Goal: Task Accomplishment & Management: Manage account settings

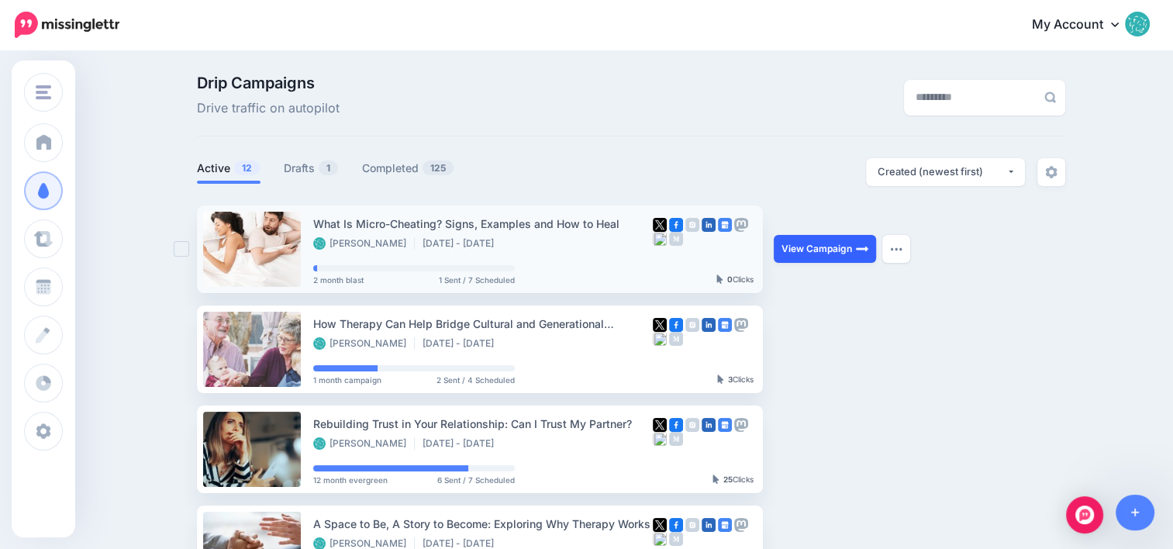
click at [812, 249] on link "View Campaign" at bounding box center [825, 249] width 102 height 28
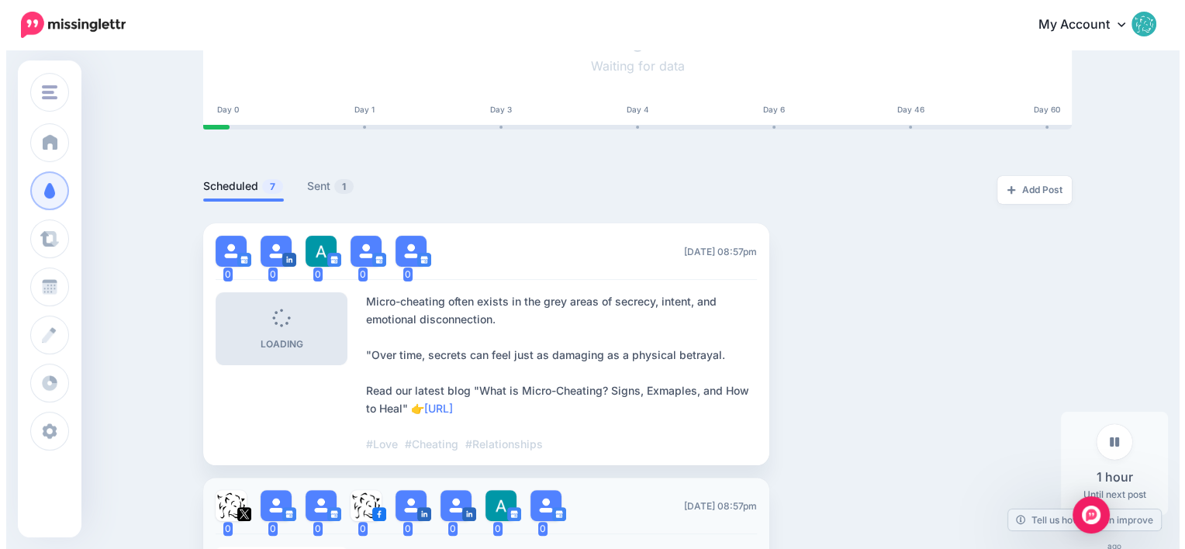
scroll to position [388, 0]
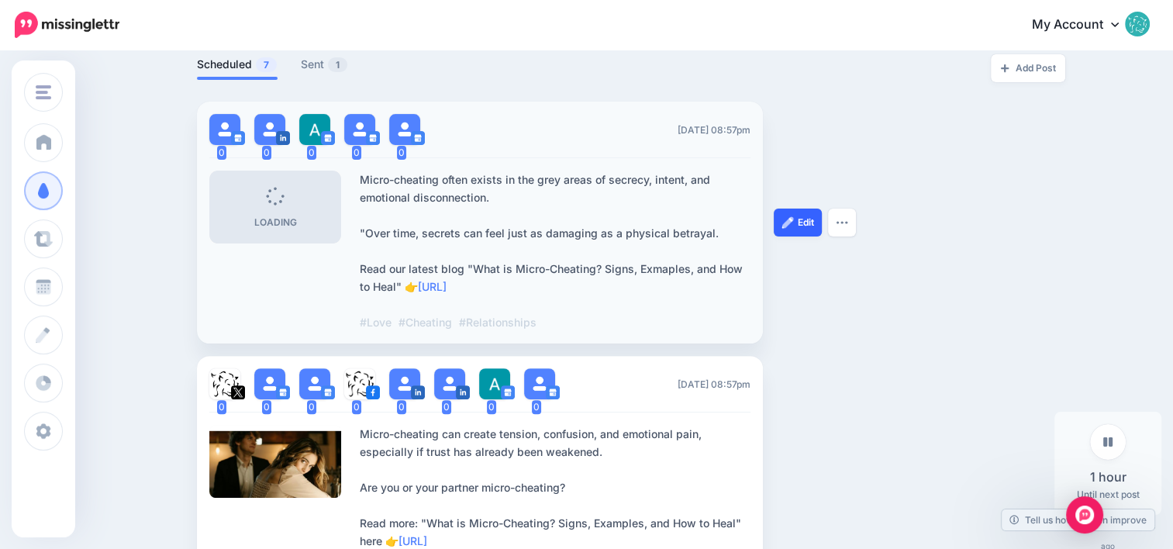
click at [809, 219] on link "Edit" at bounding box center [798, 223] width 48 height 28
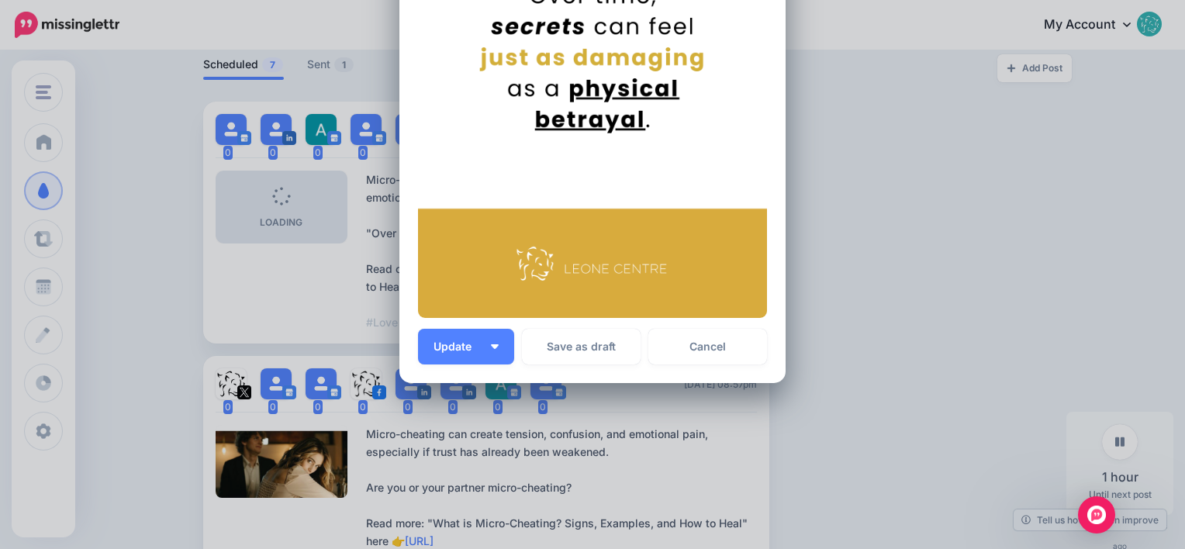
scroll to position [397, 0]
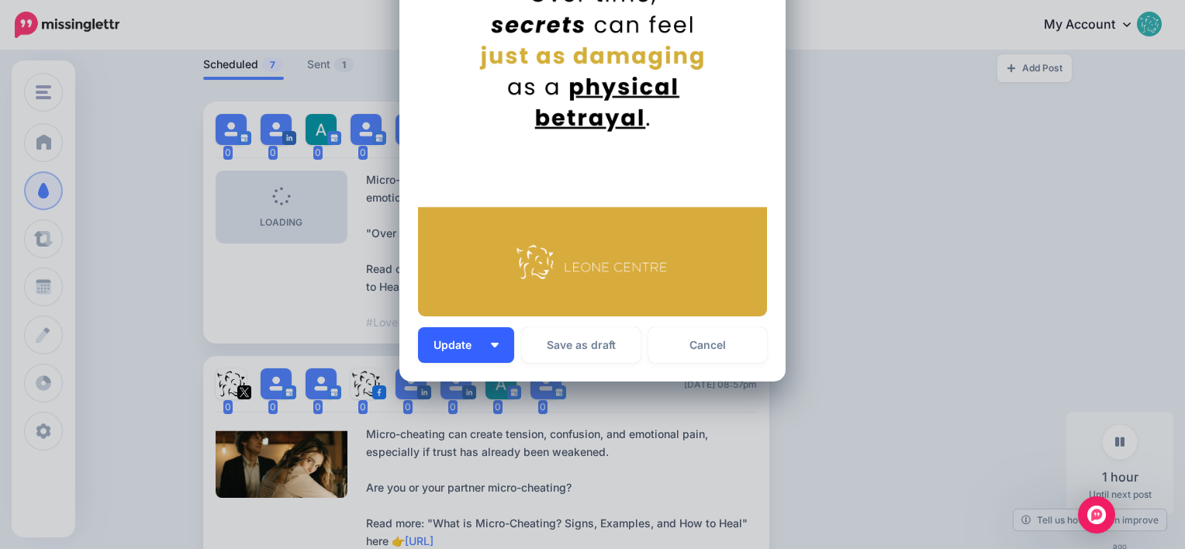
click at [495, 343] on button "Update" at bounding box center [466, 345] width 96 height 36
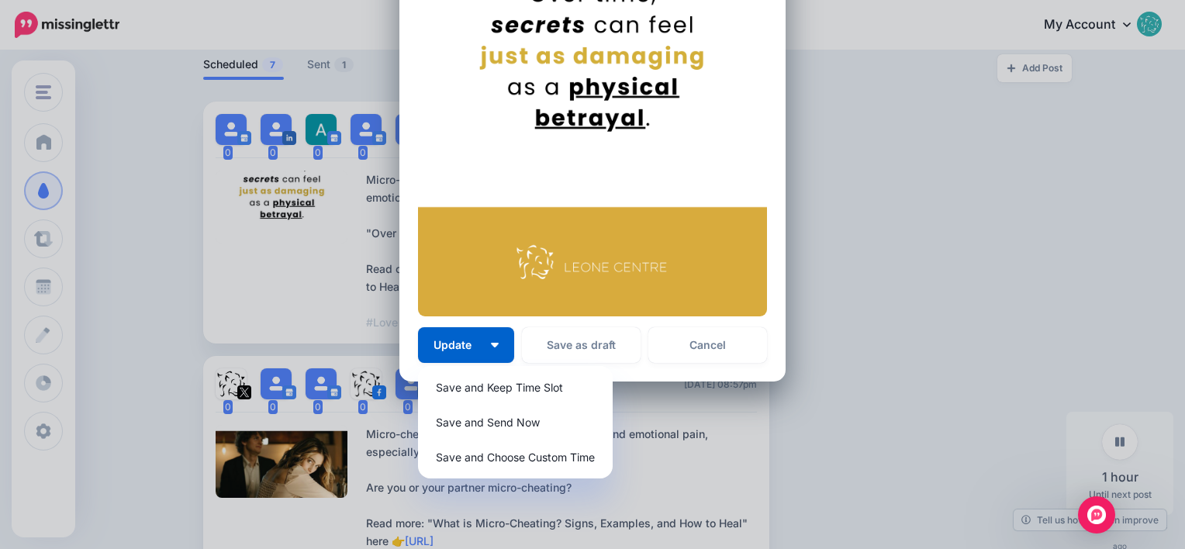
click at [811, 279] on div "Edit Post Loading Sending: Multiple Times" at bounding box center [592, 274] width 1185 height 549
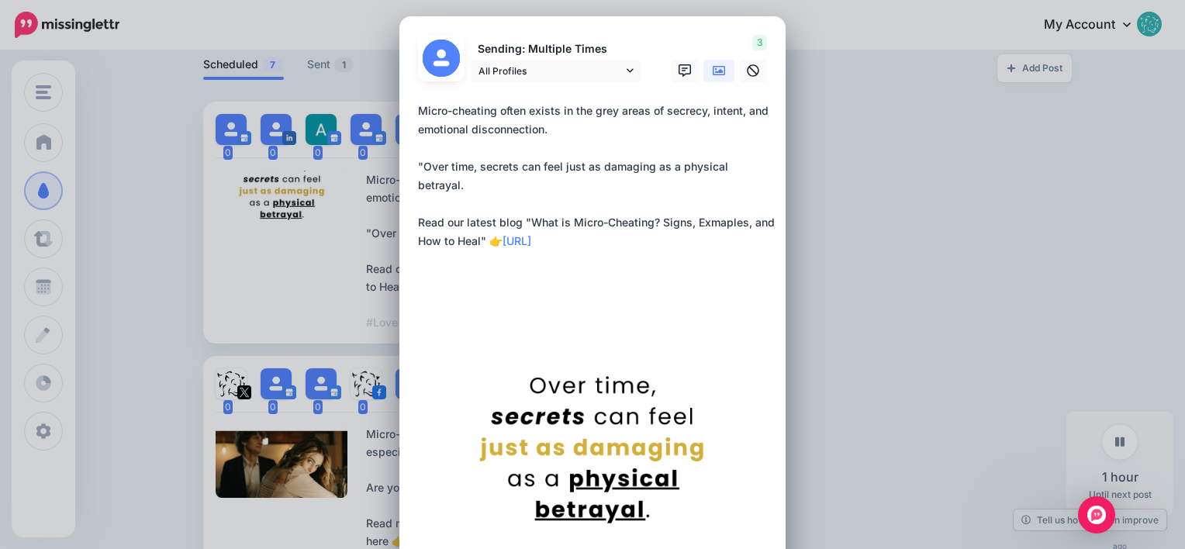
scroll to position [0, 0]
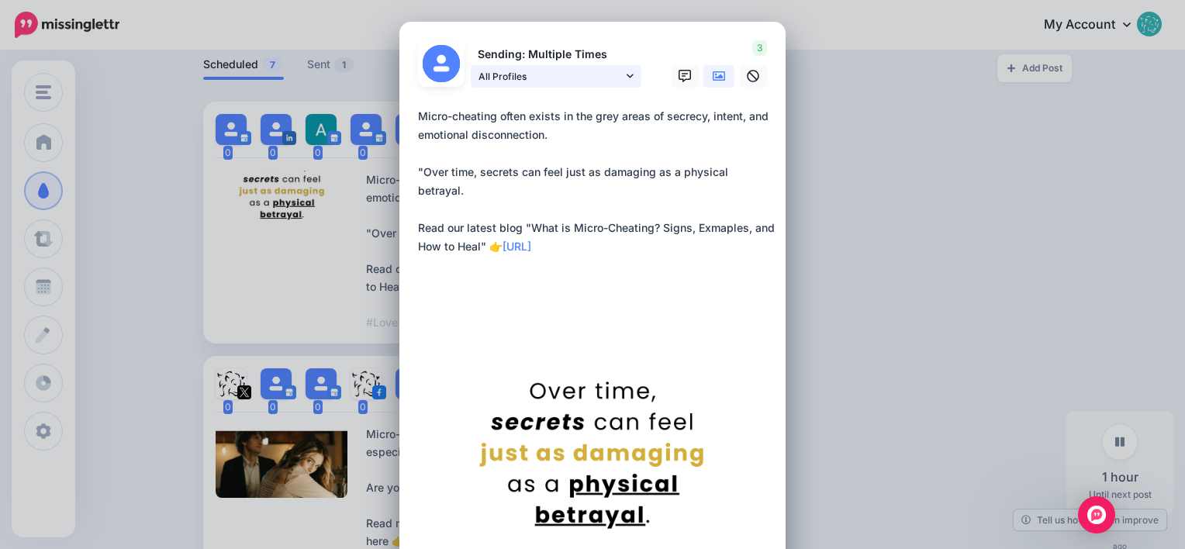
click at [629, 71] on link "All Profiles" at bounding box center [556, 76] width 171 height 22
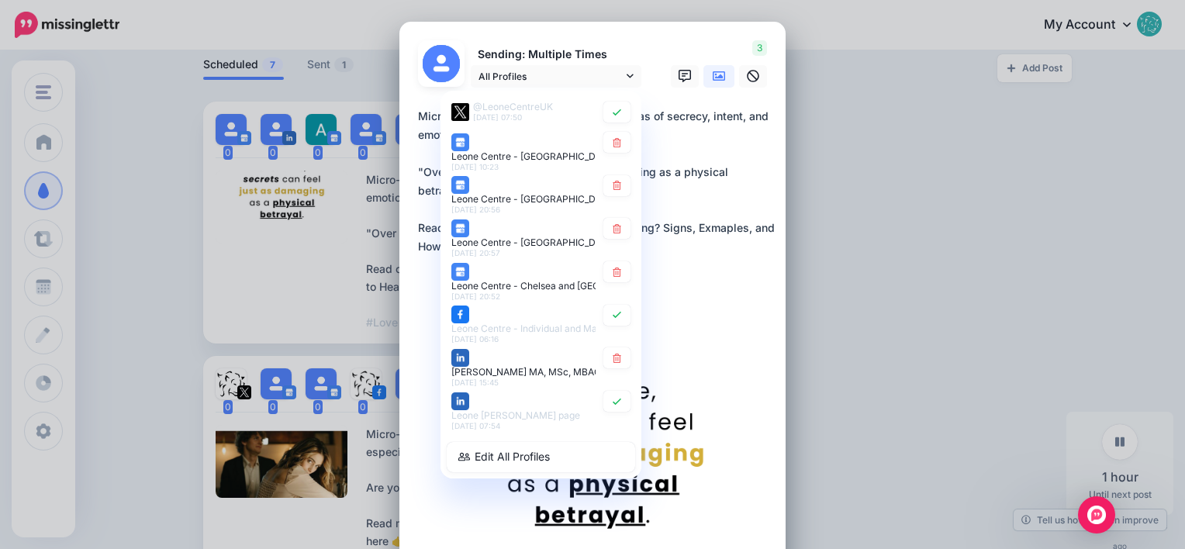
click at [654, 56] on div "3" at bounding box center [716, 63] width 124 height 47
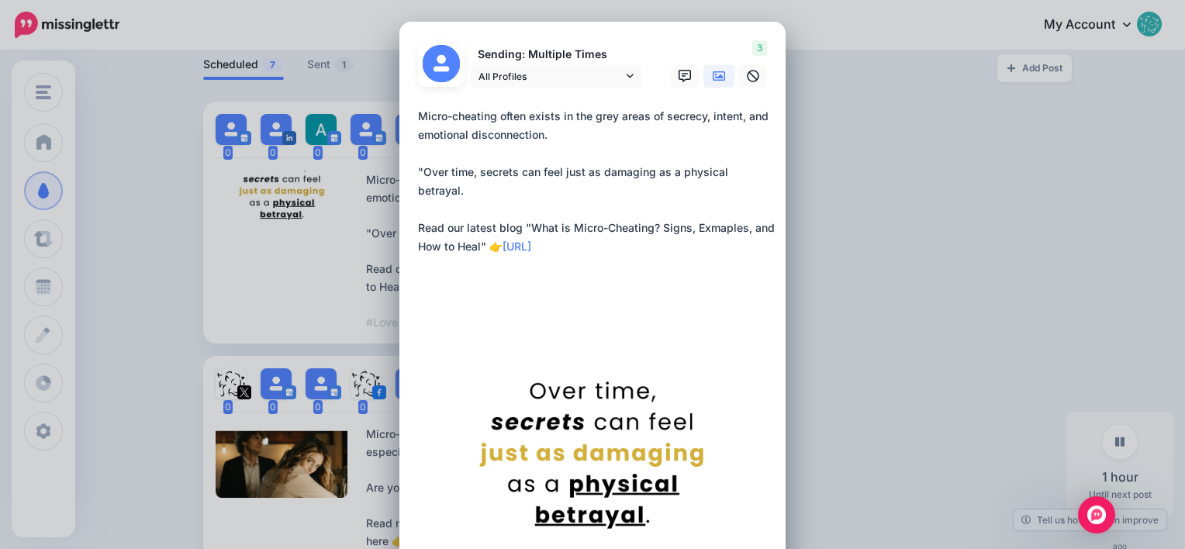
click at [823, 136] on div "Edit Post Loading Sending: Multiple Times" at bounding box center [592, 274] width 1185 height 549
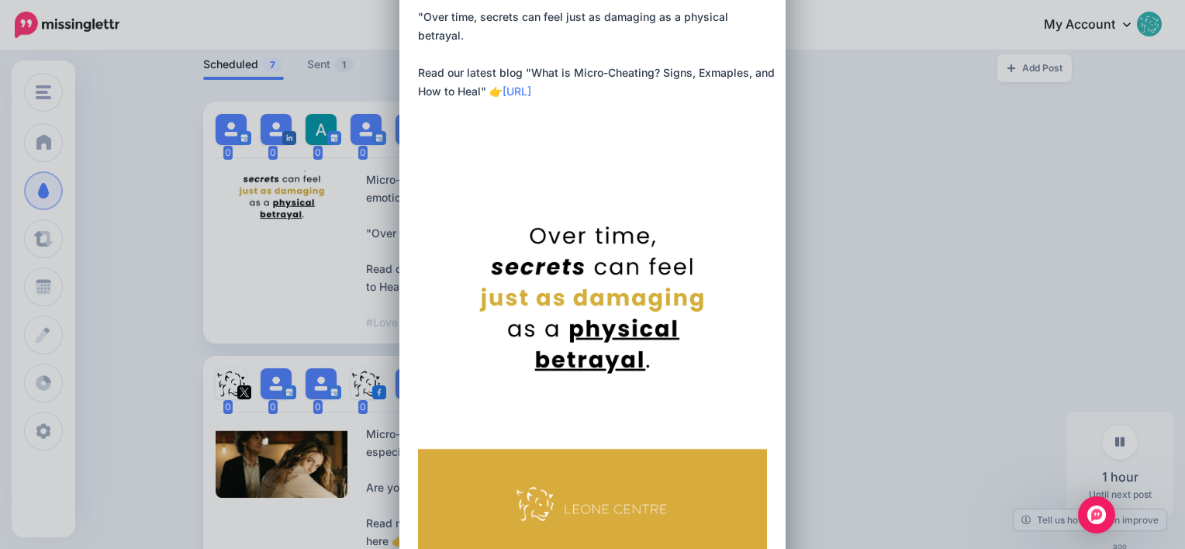
scroll to position [397, 0]
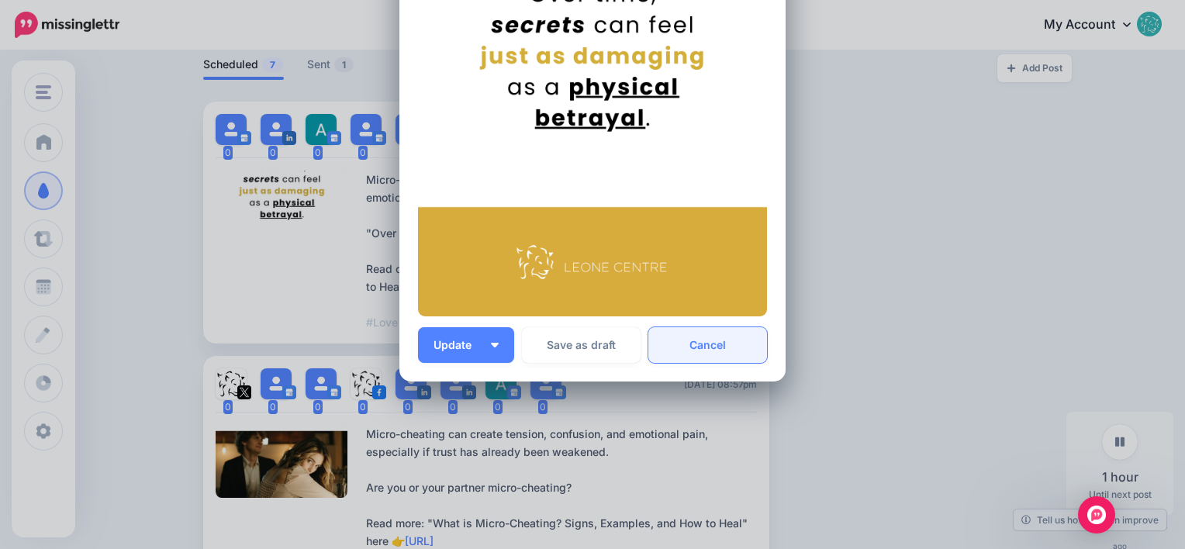
click at [700, 347] on link "Cancel" at bounding box center [707, 345] width 119 height 36
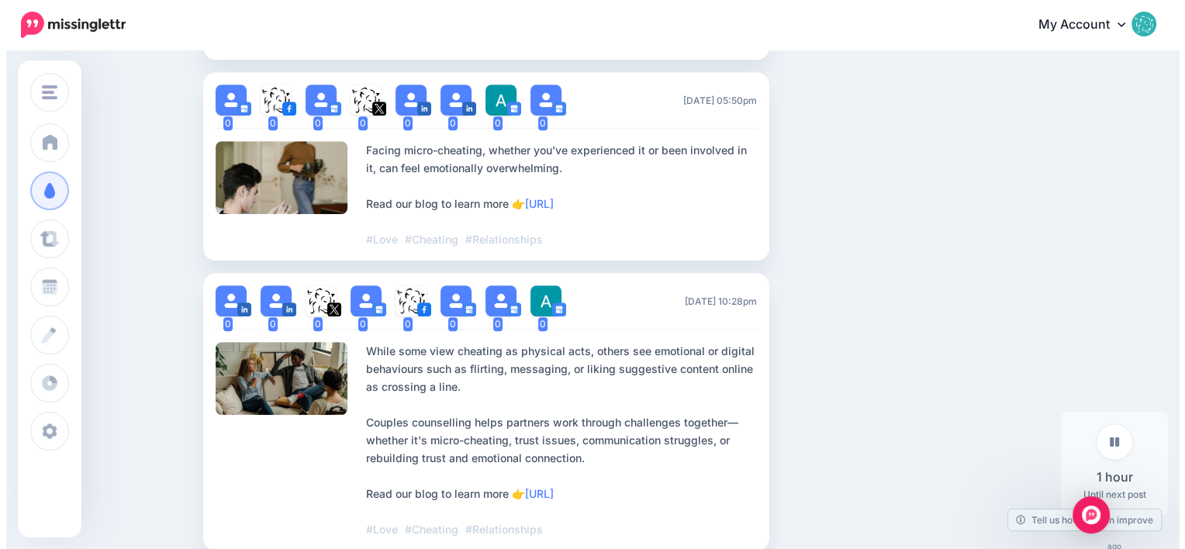
scroll to position [1163, 0]
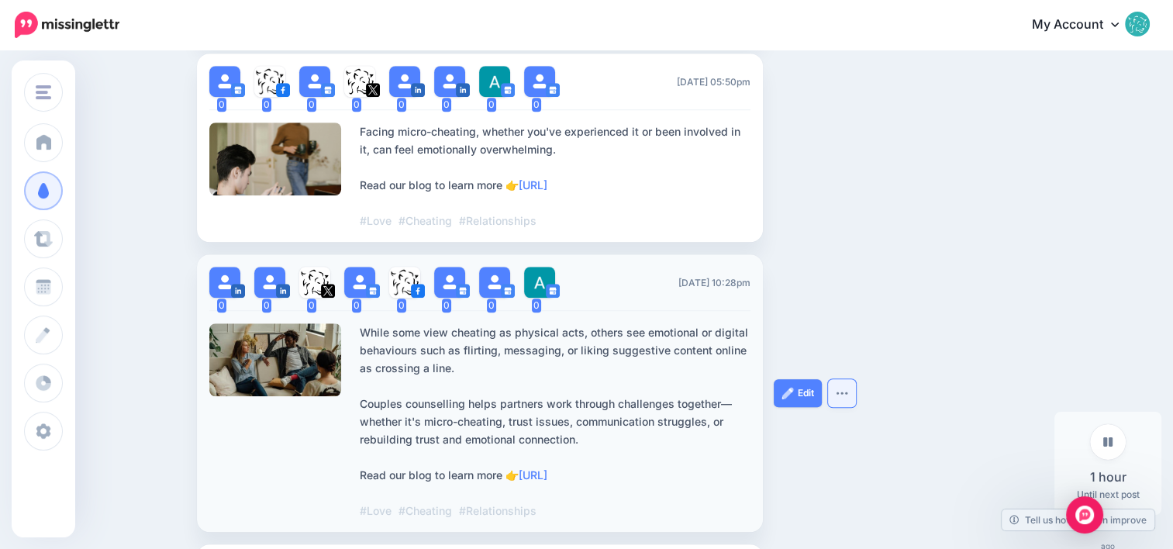
click at [856, 395] on button "button" at bounding box center [842, 393] width 28 height 28
click at [821, 437] on link "Delete Post" at bounding box center [794, 431] width 112 height 30
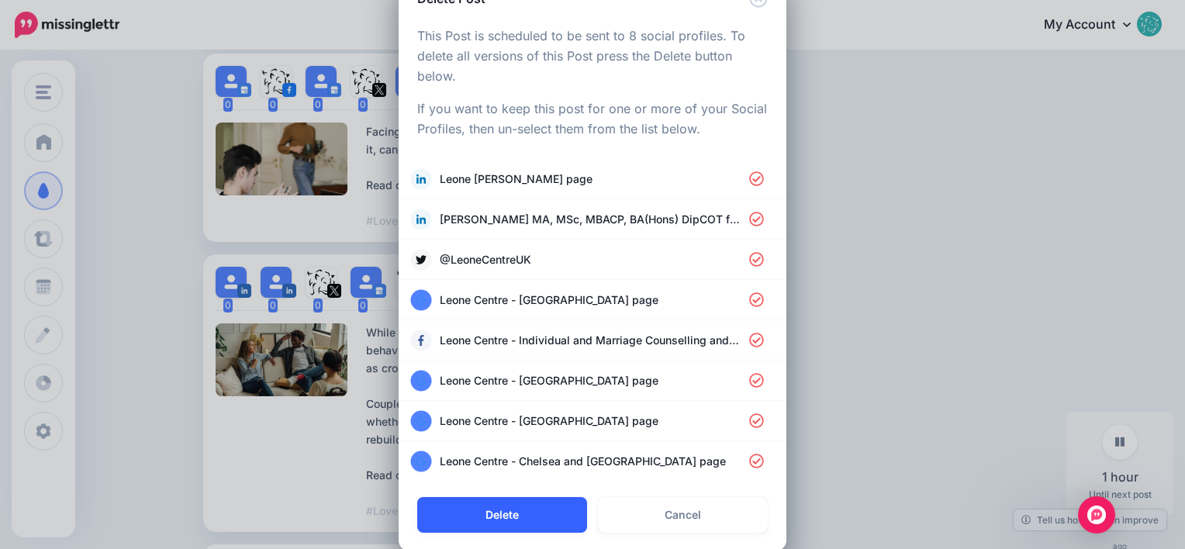
scroll to position [74, 0]
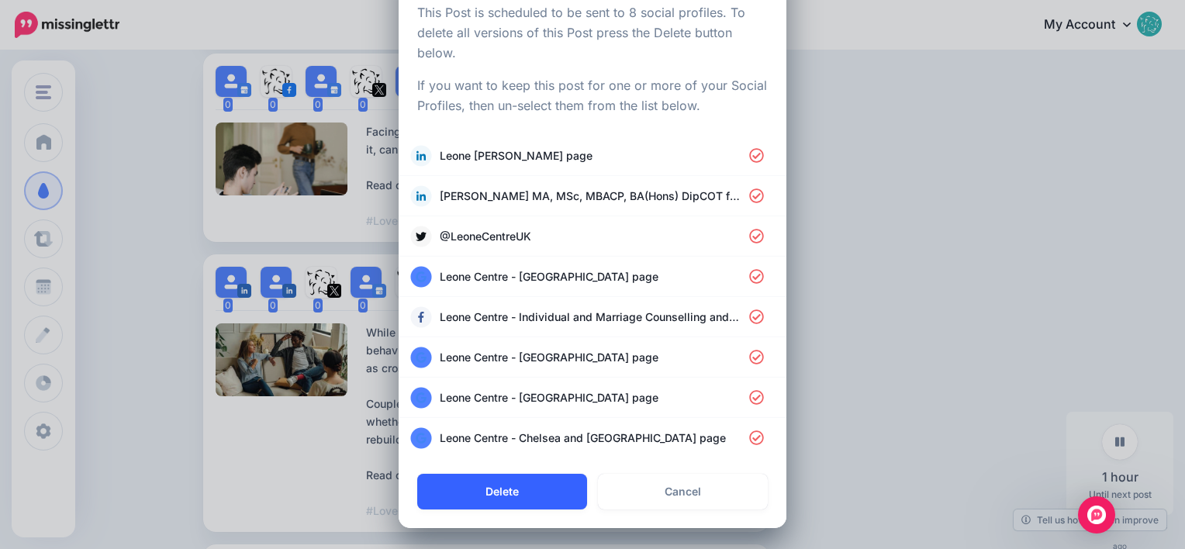
click at [518, 493] on button "Delete" at bounding box center [502, 492] width 170 height 36
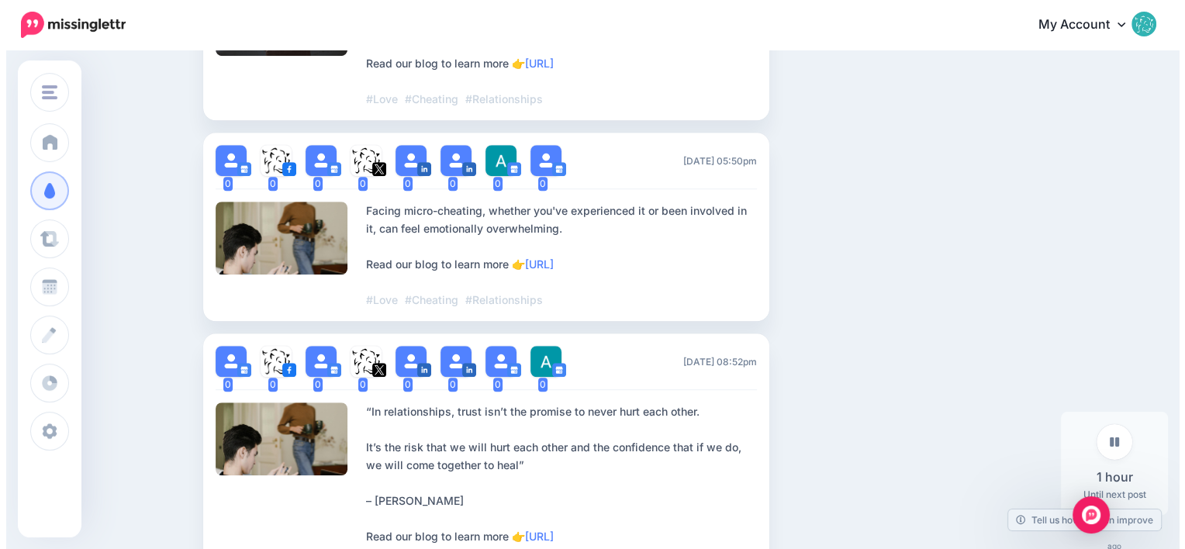
scroll to position [1192, 0]
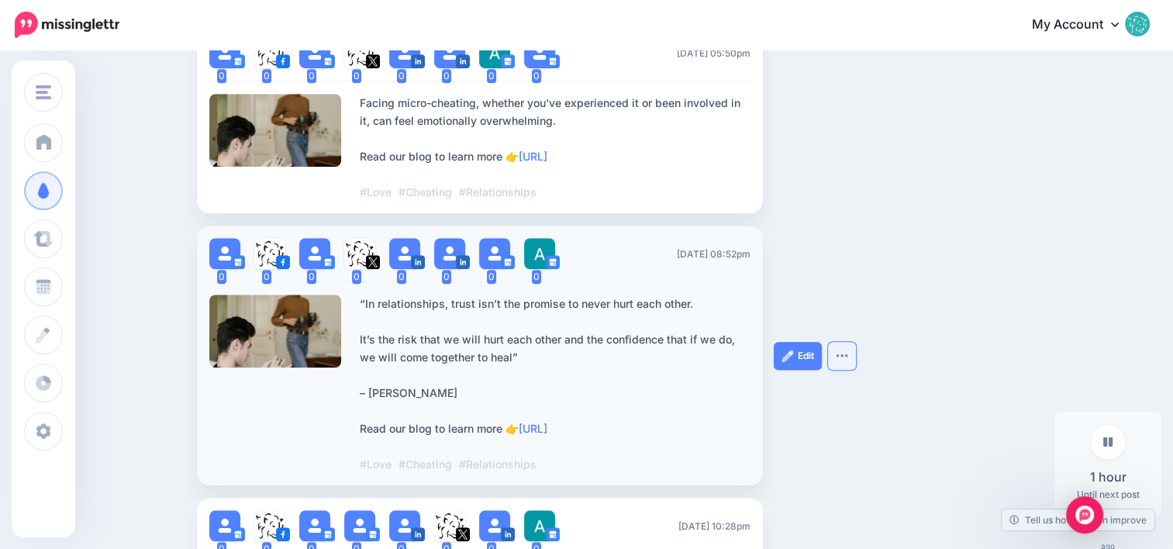
click at [842, 361] on button "button" at bounding box center [842, 356] width 28 height 28
click at [818, 392] on link "Delete Post" at bounding box center [794, 394] width 112 height 30
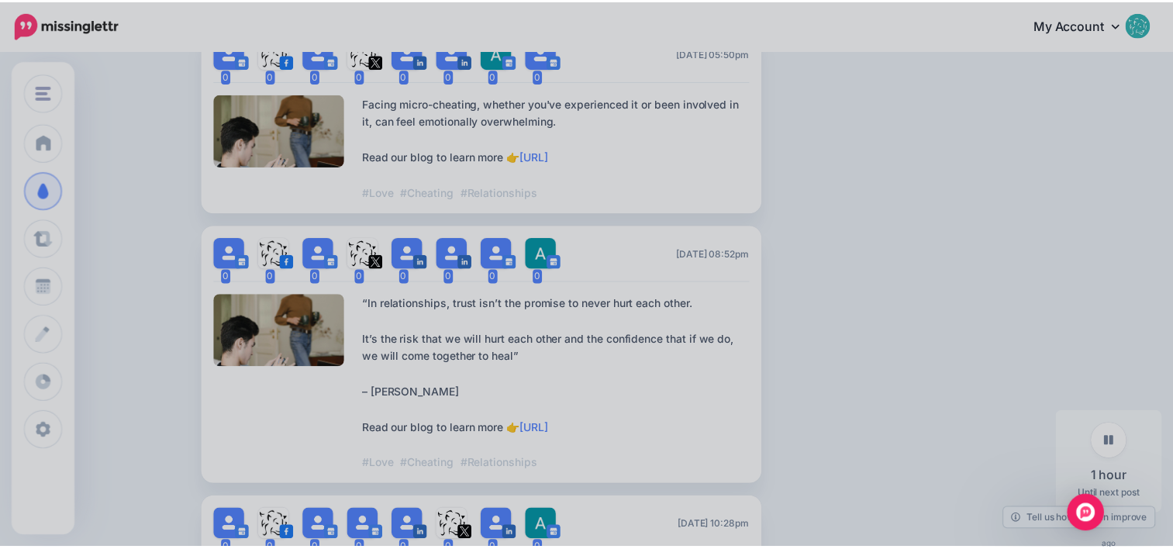
scroll to position [0, 0]
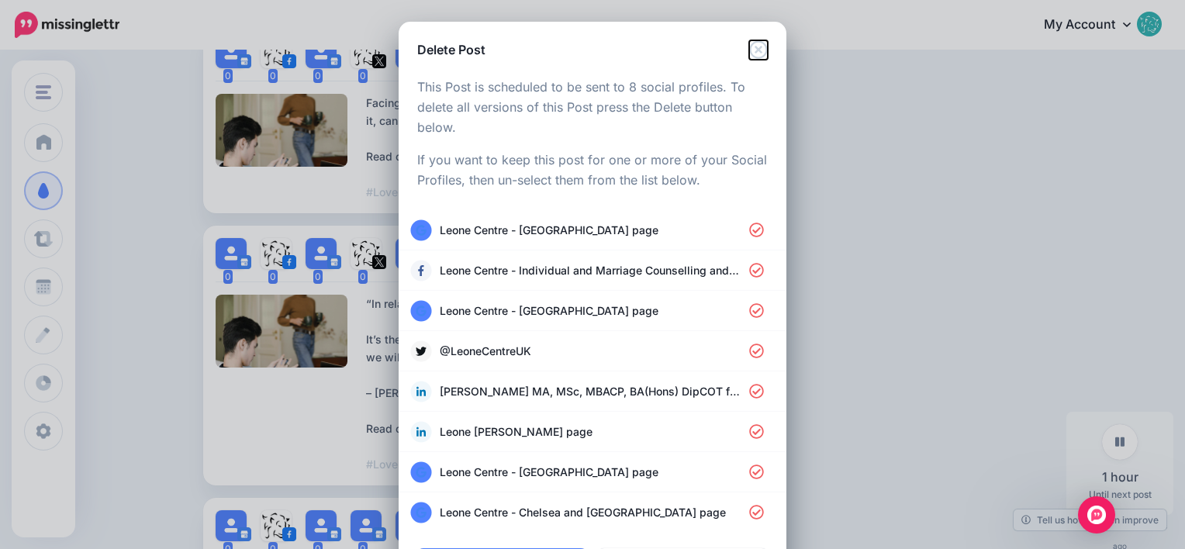
click at [750, 50] on icon "Close" at bounding box center [758, 49] width 18 height 18
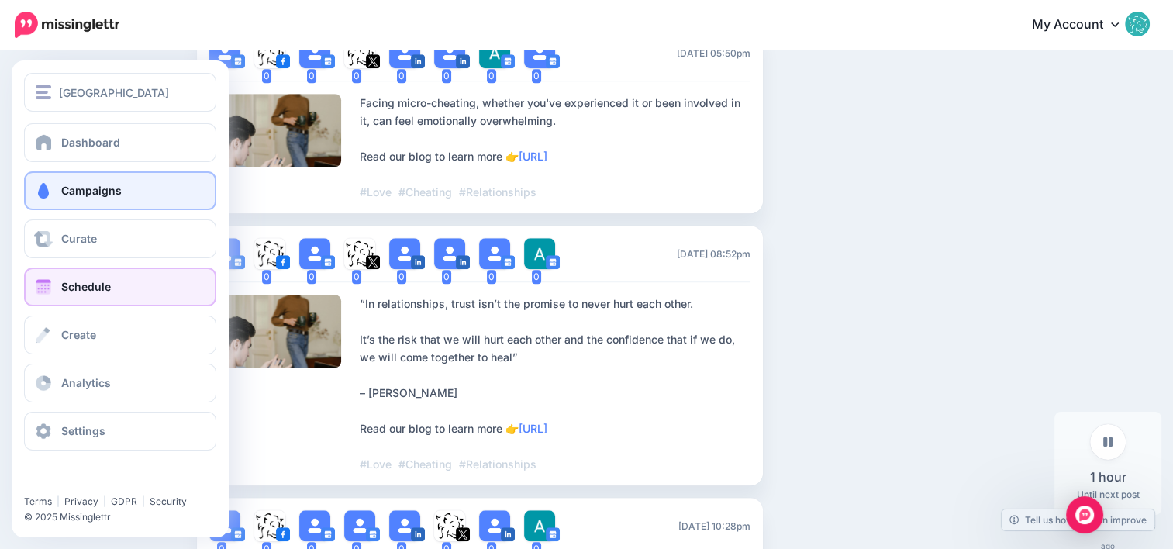
click at [93, 283] on span "Schedule" at bounding box center [86, 286] width 50 height 13
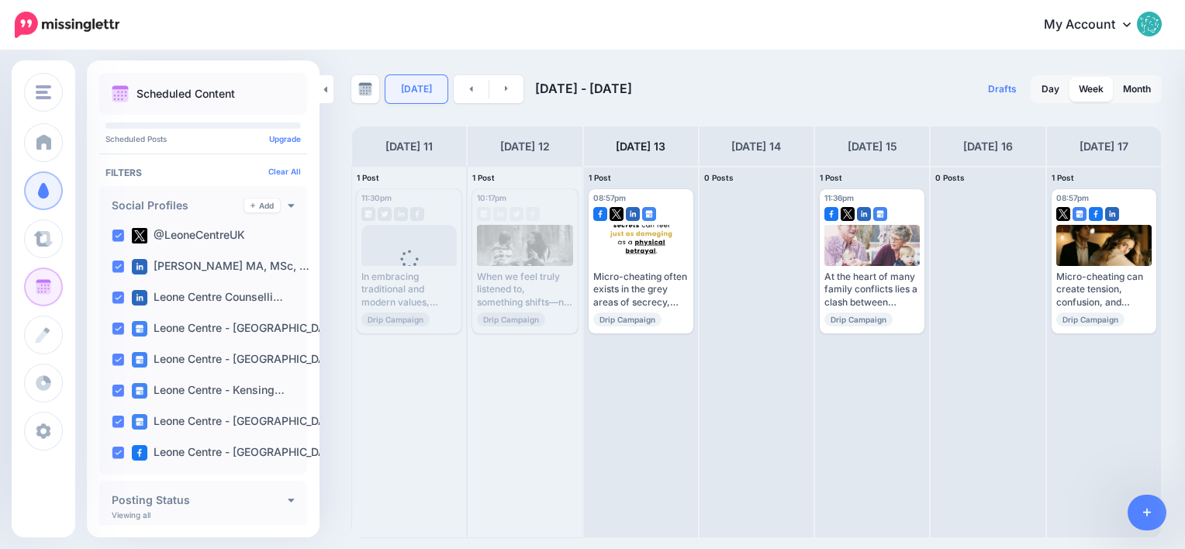
click at [422, 93] on link "Today" at bounding box center [416, 89] width 62 height 28
click at [1147, 85] on link "Month" at bounding box center [1136, 89] width 47 height 25
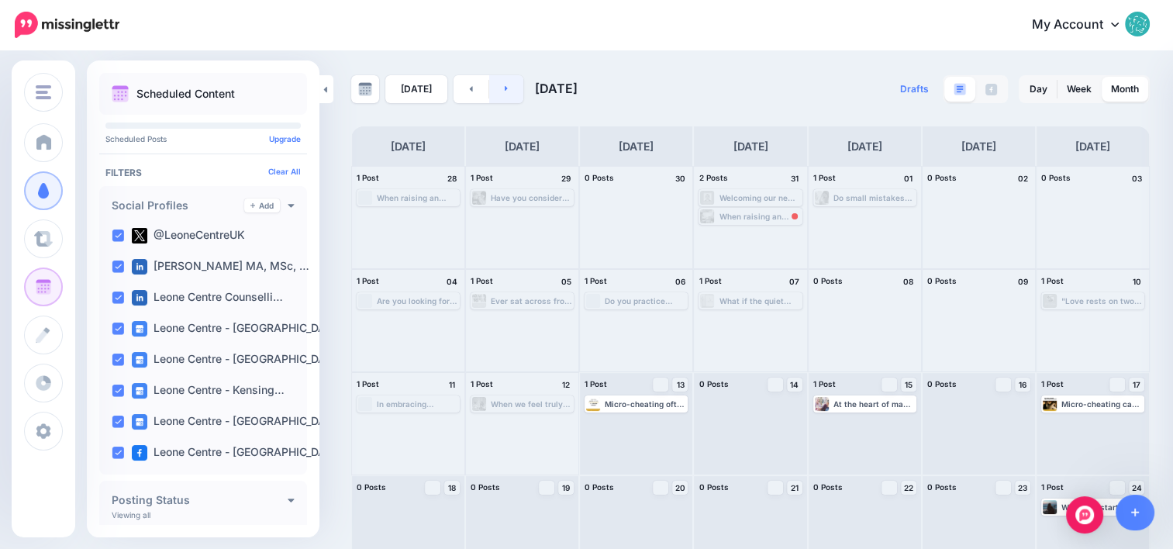
click at [493, 91] on link at bounding box center [506, 89] width 35 height 28
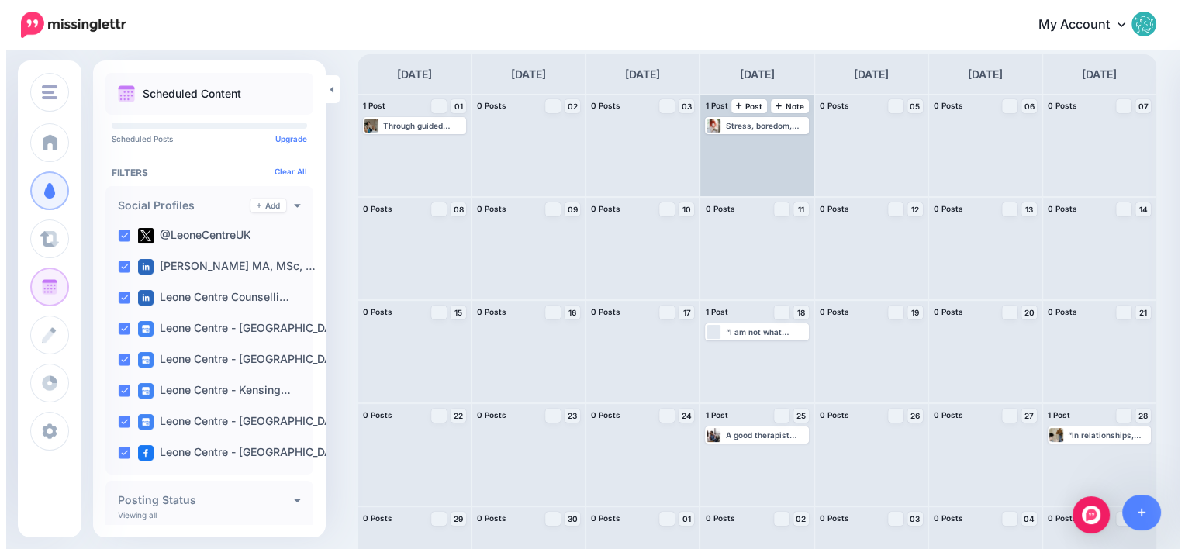
scroll to position [133, 0]
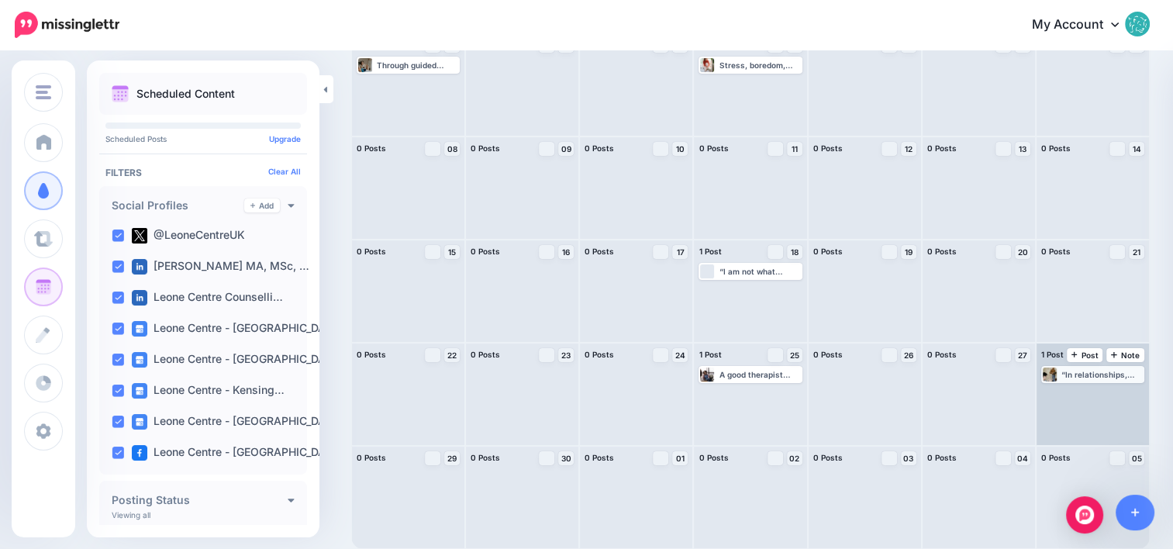
click at [1116, 374] on div "“In relationships, trust isn’t the promise to never hurt each other. It’s the r…" at bounding box center [1101, 374] width 81 height 9
click at [1079, 389] on span "Edit" at bounding box center [1075, 393] width 12 height 8
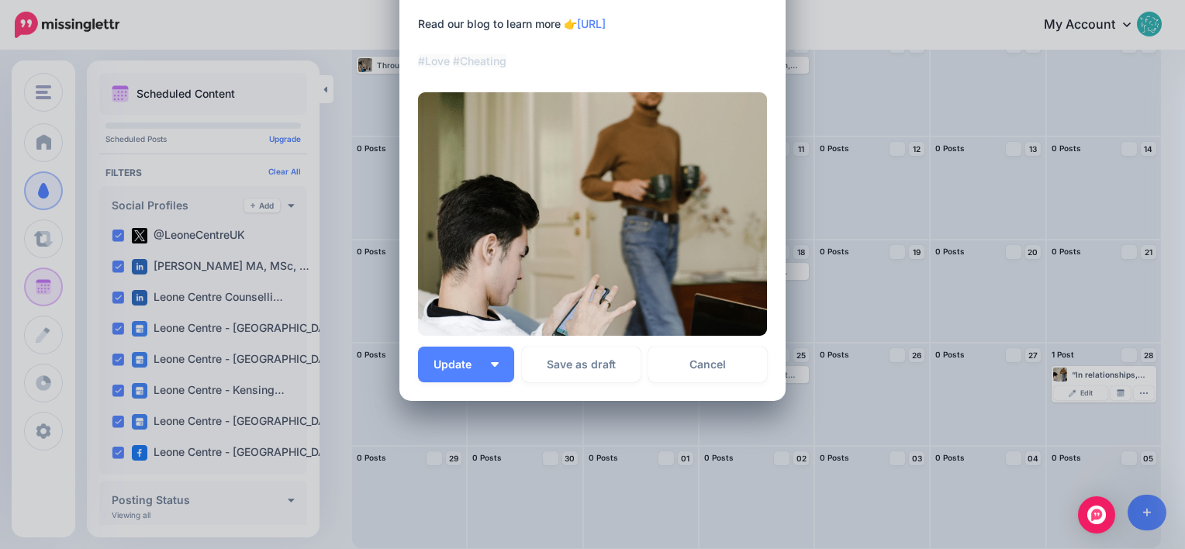
scroll to position [242, 0]
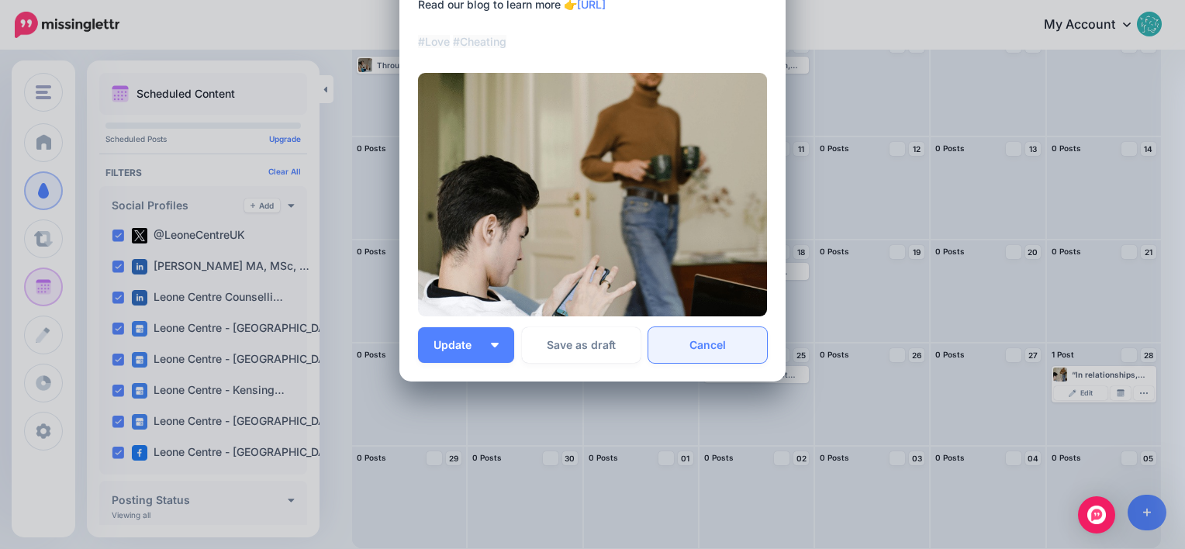
click at [721, 335] on link "Cancel" at bounding box center [707, 345] width 119 height 36
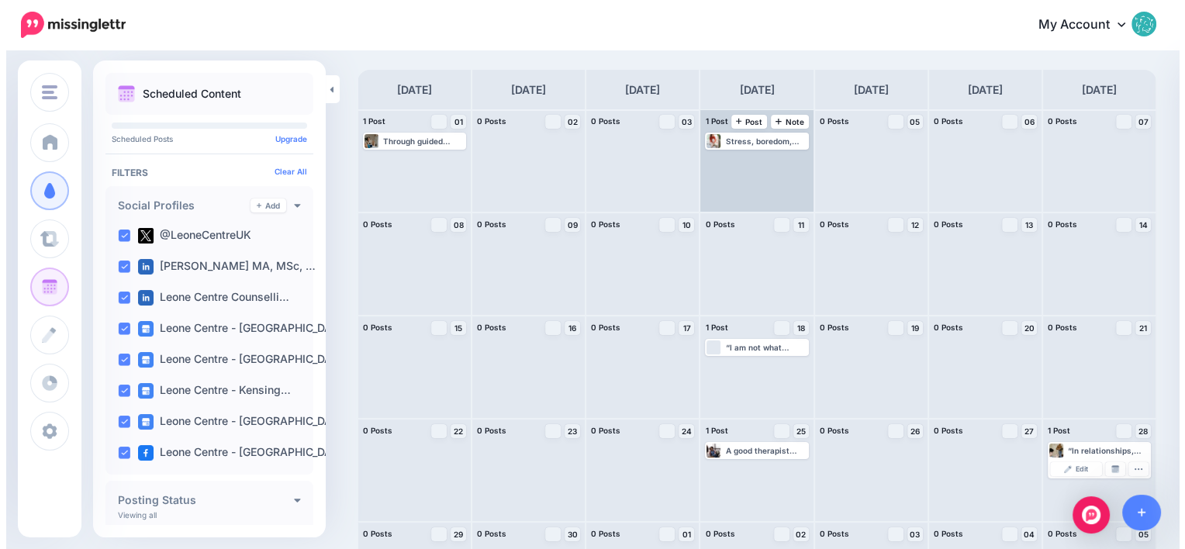
scroll to position [0, 0]
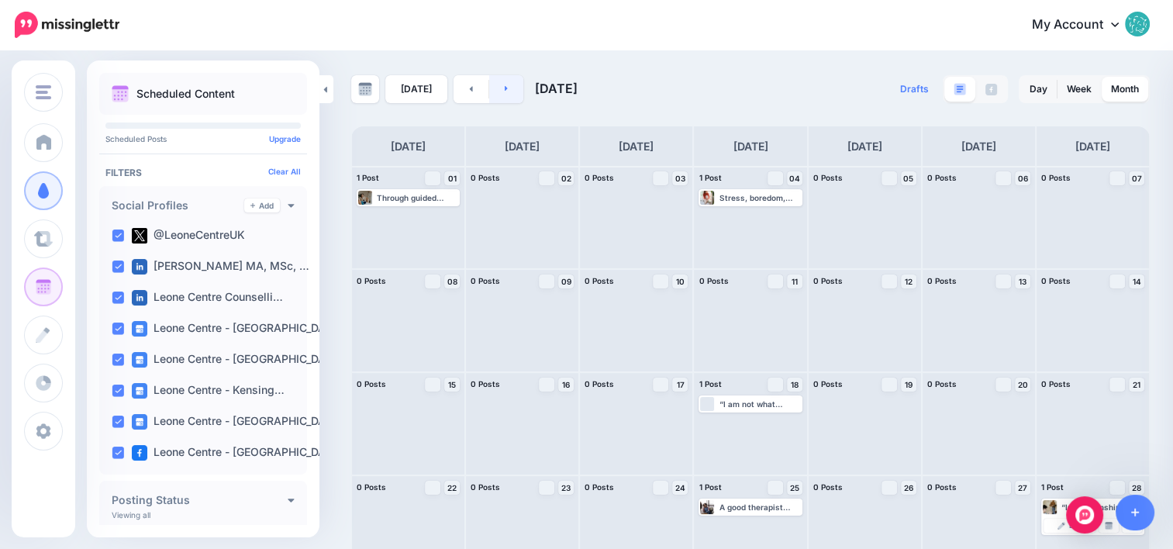
click at [505, 91] on icon at bounding box center [507, 88] width 4 height 9
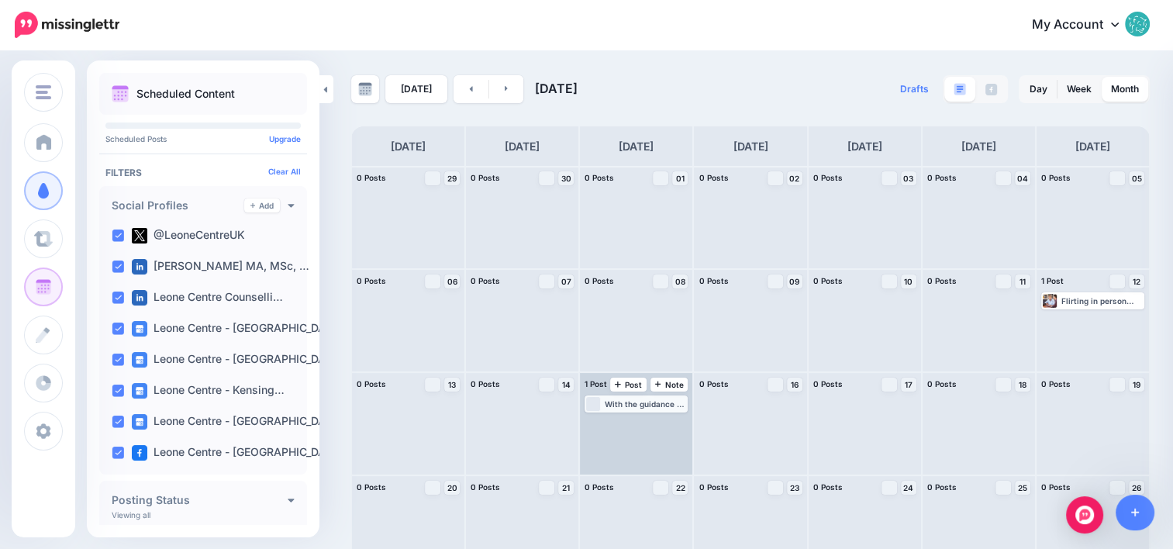
click at [670, 403] on div "With the guidance of skilled therapists, you can move beyond mistrust and creat…" at bounding box center [645, 403] width 81 height 9
click at [632, 419] on link "Edit" at bounding box center [613, 423] width 52 height 14
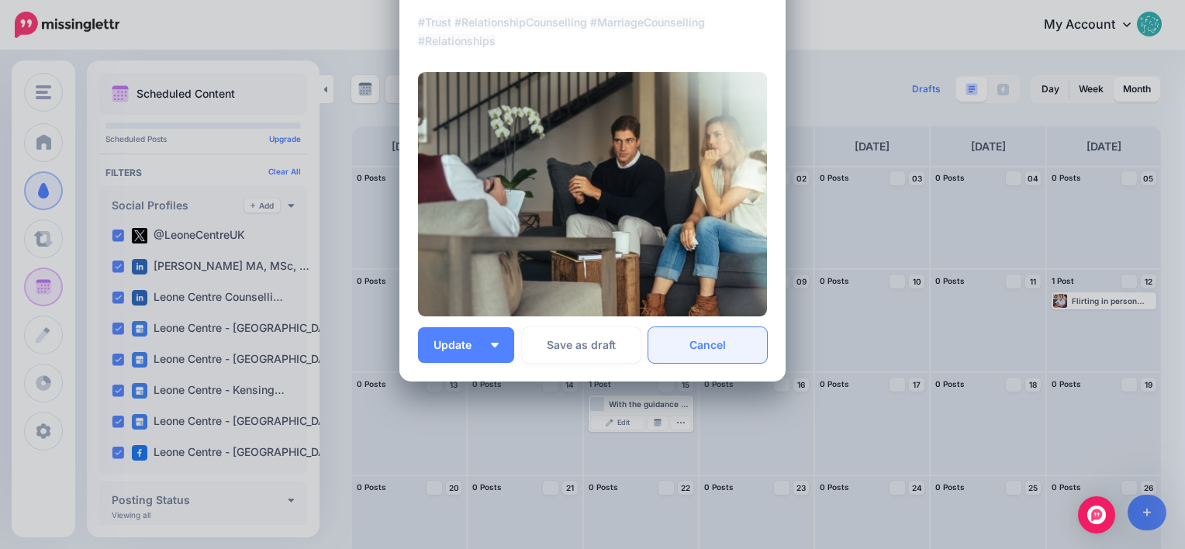
click at [715, 347] on link "Cancel" at bounding box center [707, 345] width 119 height 36
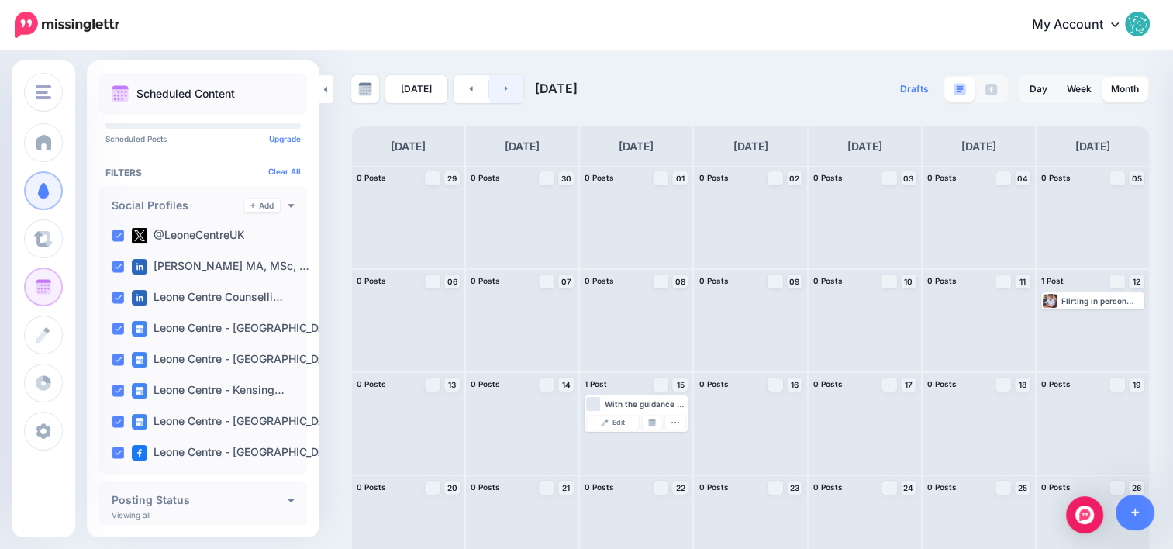
click at [505, 92] on link at bounding box center [506, 89] width 35 height 28
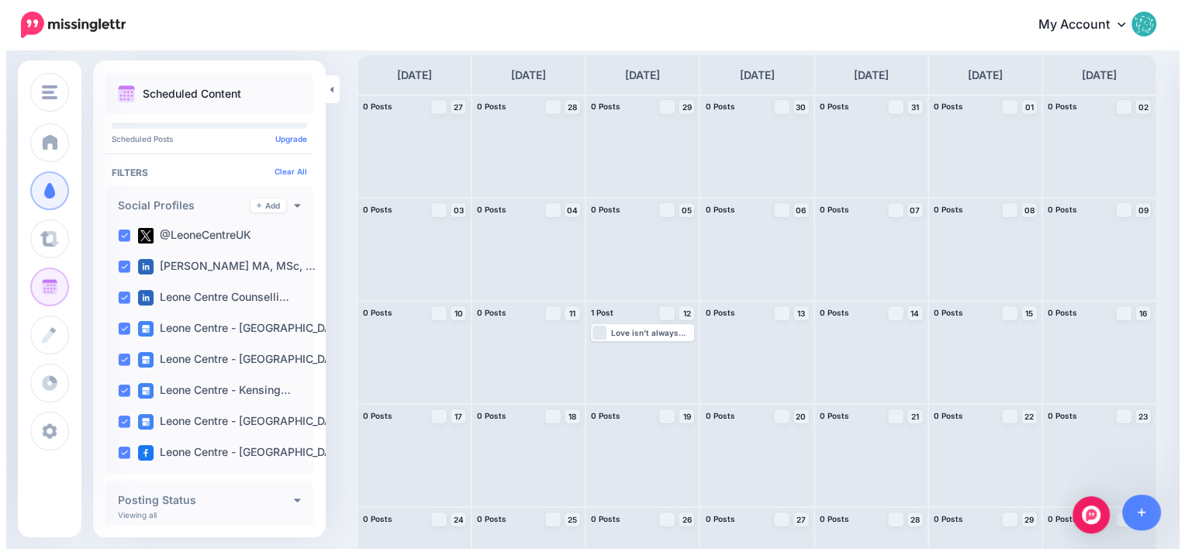
scroll to position [133, 0]
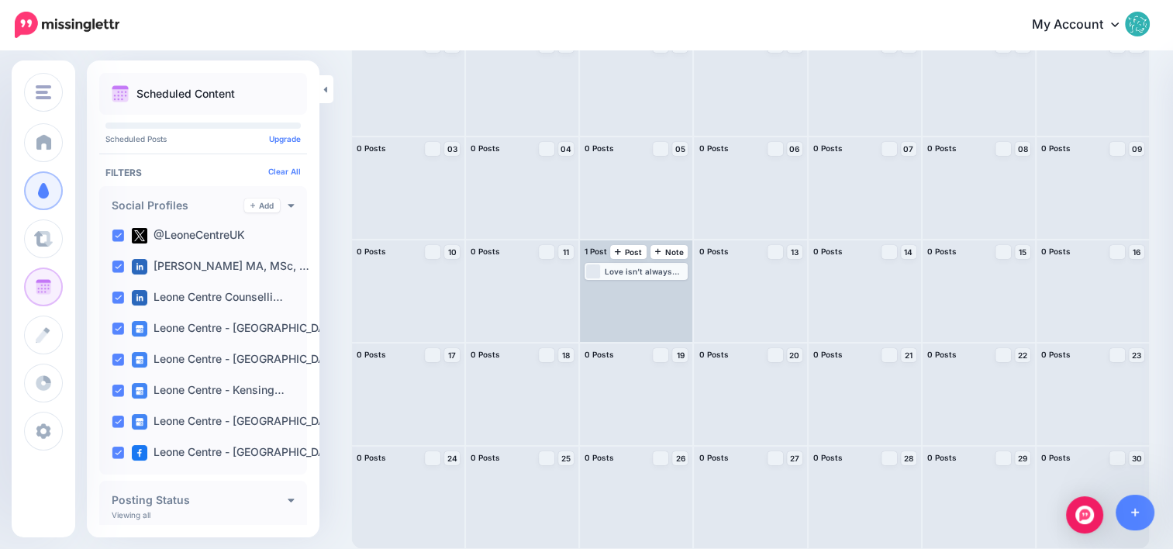
click at [619, 272] on div "Love isn’t always easy; it requires effort, understanding, and the recognition …" at bounding box center [645, 271] width 81 height 9
click at [619, 291] on span "Edit" at bounding box center [618, 290] width 12 height 8
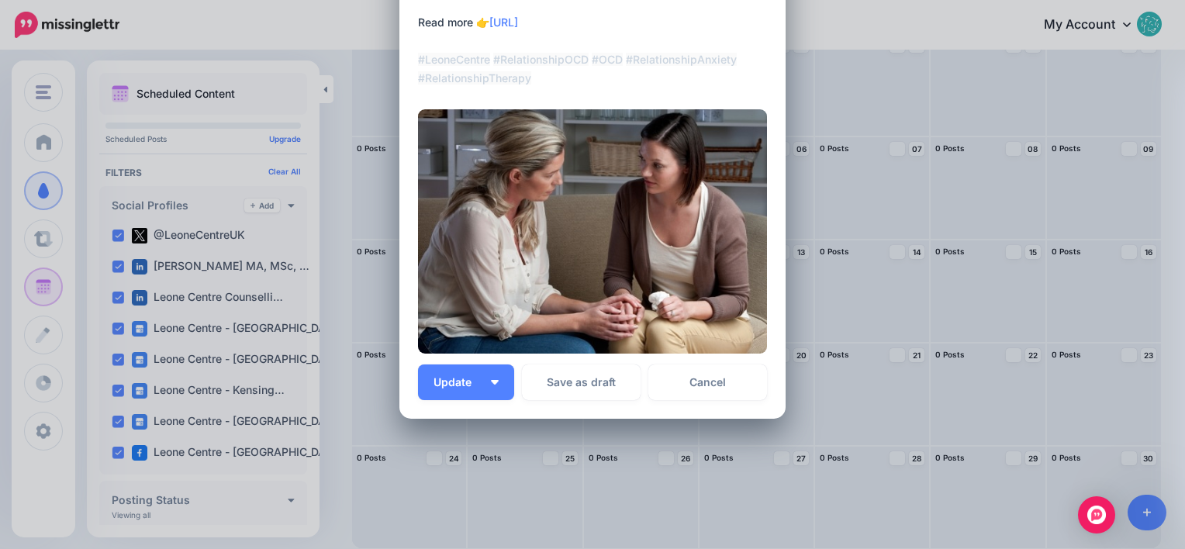
scroll to position [205, 0]
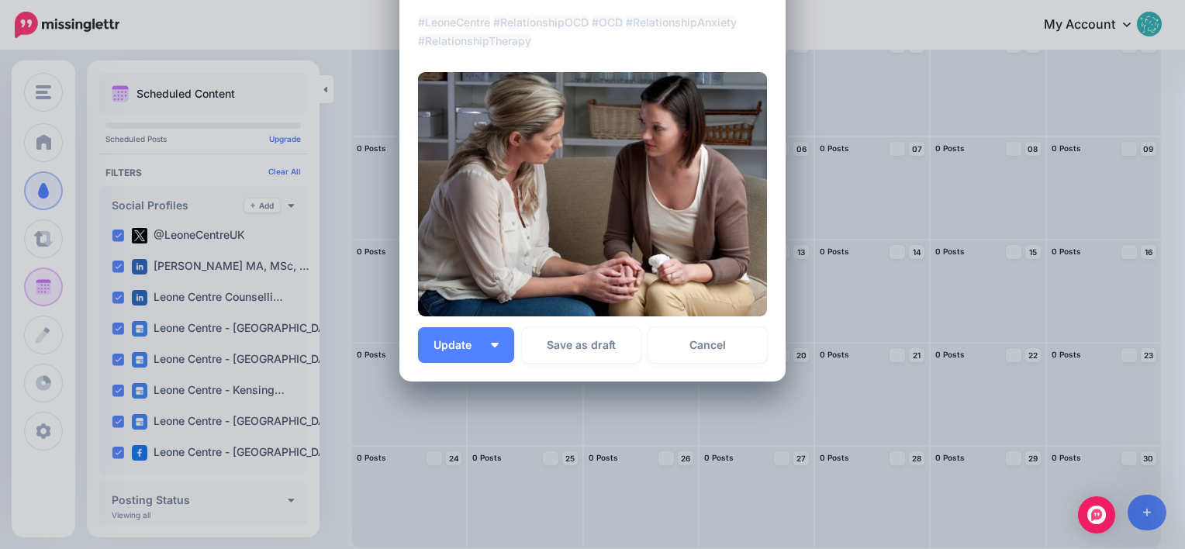
click at [715, 346] on link "Cancel" at bounding box center [707, 345] width 119 height 36
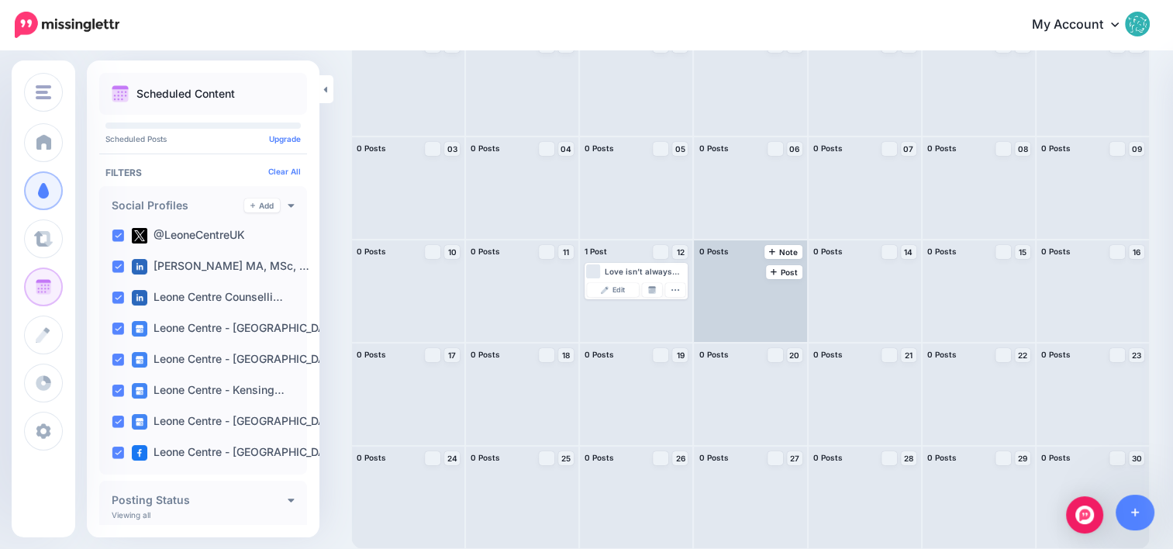
scroll to position [0, 0]
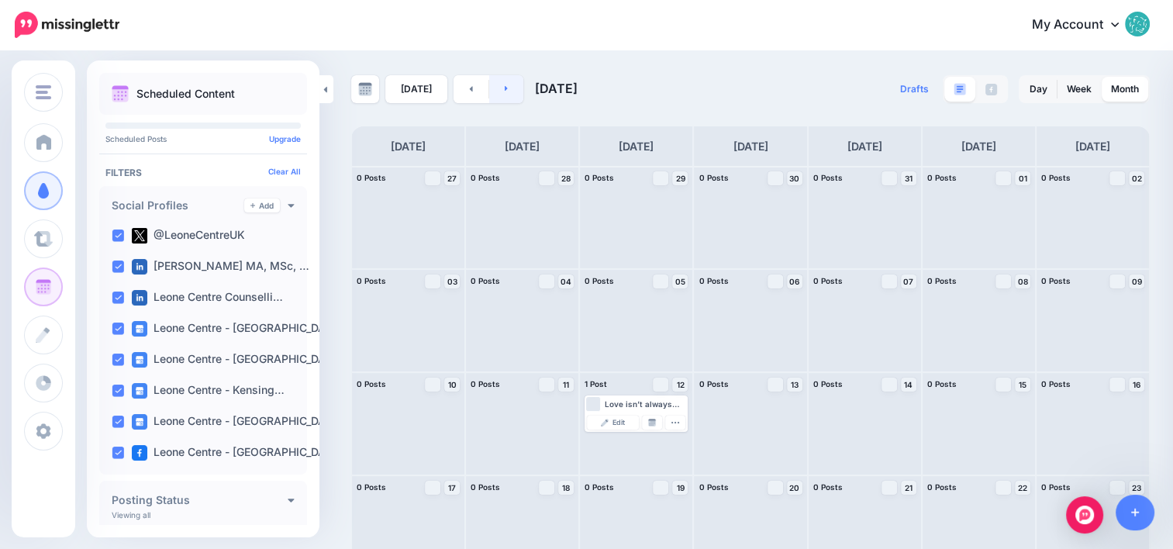
click at [502, 98] on link at bounding box center [506, 89] width 35 height 28
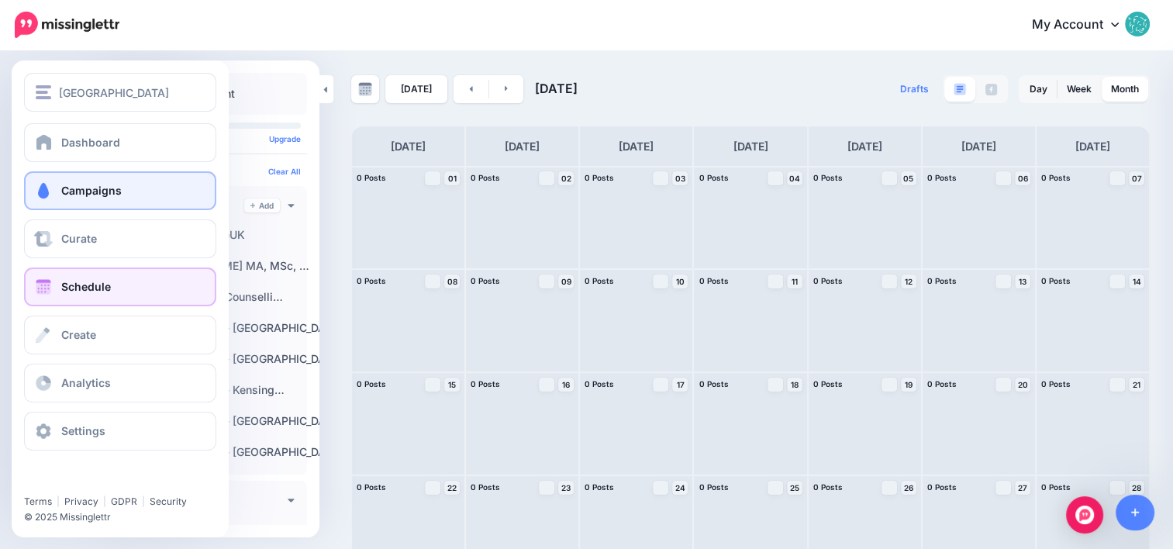
click at [76, 197] on link "Campaigns" at bounding box center [120, 190] width 192 height 39
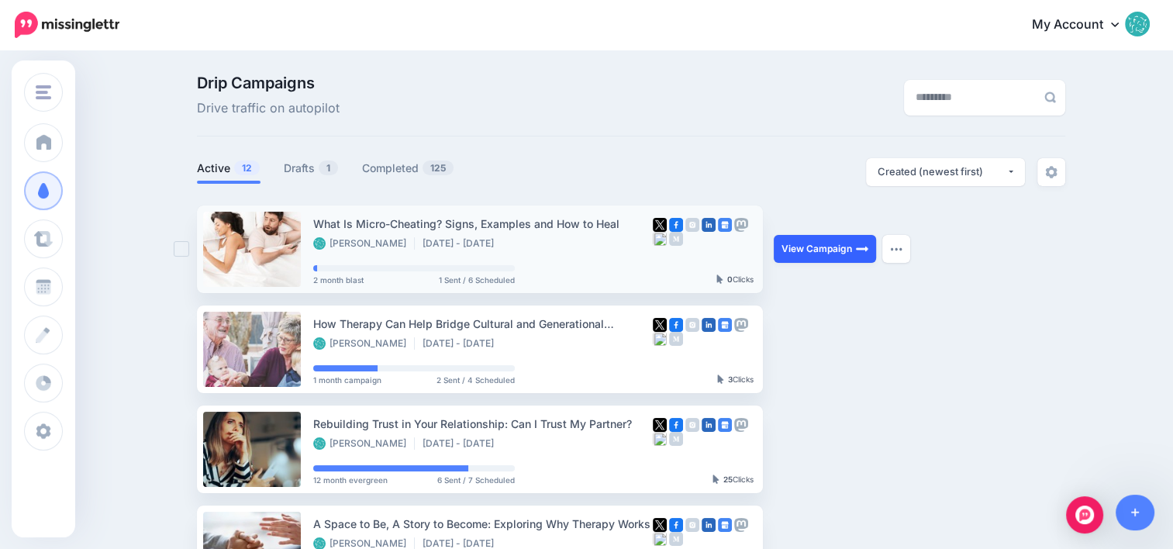
click at [817, 250] on link "View Campaign" at bounding box center [825, 249] width 102 height 28
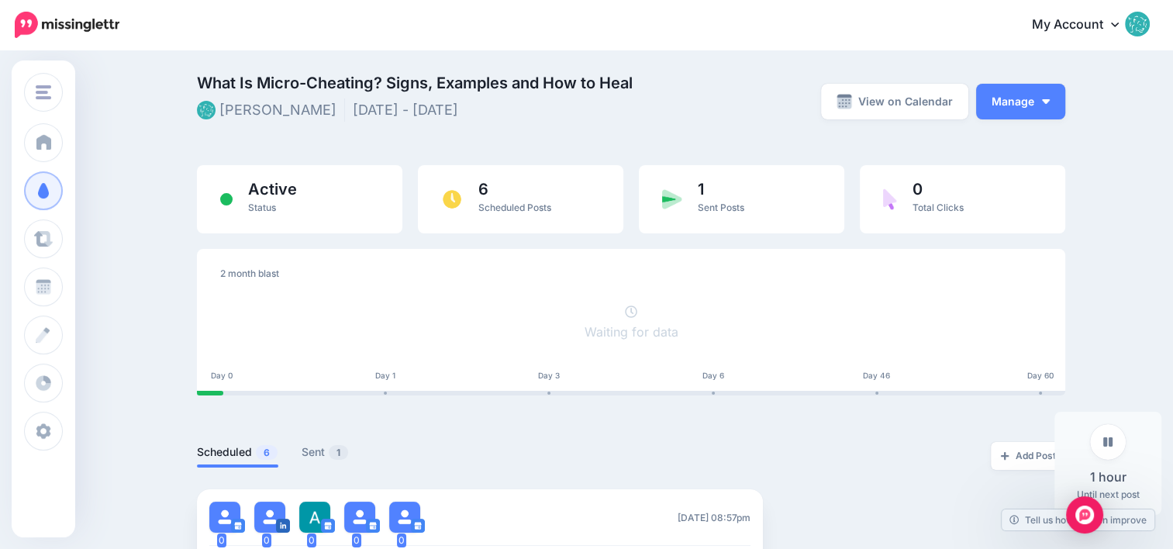
click at [642, 28] on div "My Account Dashboard My Account Billing Facebook Community Help Center Logout" at bounding box center [644, 25] width 1011 height 38
